Goal: Task Accomplishment & Management: Use online tool/utility

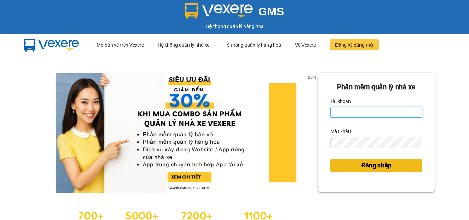
type input "ntthuong.halan"
click at [390, 165] on button "Đăng nhập" at bounding box center [377, 165] width 92 height 13
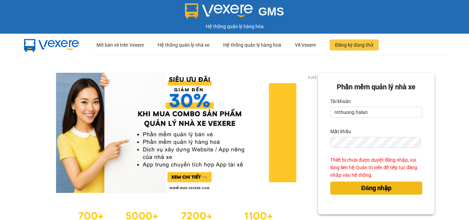
click at [351, 184] on button "Đăng nhập" at bounding box center [377, 188] width 92 height 13
click at [363, 189] on span "Đăng nhập" at bounding box center [377, 189] width 30 height 10
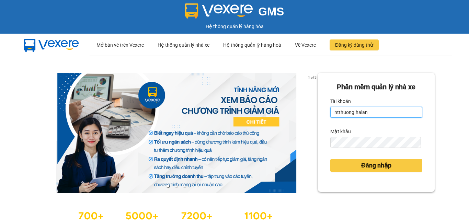
click at [357, 114] on input "ntthuong.halan" at bounding box center [377, 112] width 92 height 11
click at [359, 114] on input "ntthuong.halan" at bounding box center [377, 112] width 92 height 11
type input "htktrang.halan"
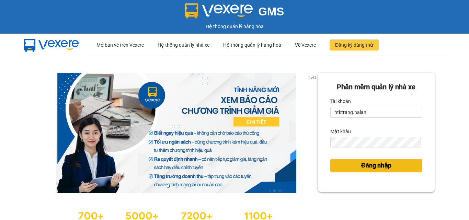
click at [366, 163] on span "Đăng nhập" at bounding box center [377, 166] width 30 height 10
